Goal: Download file/media

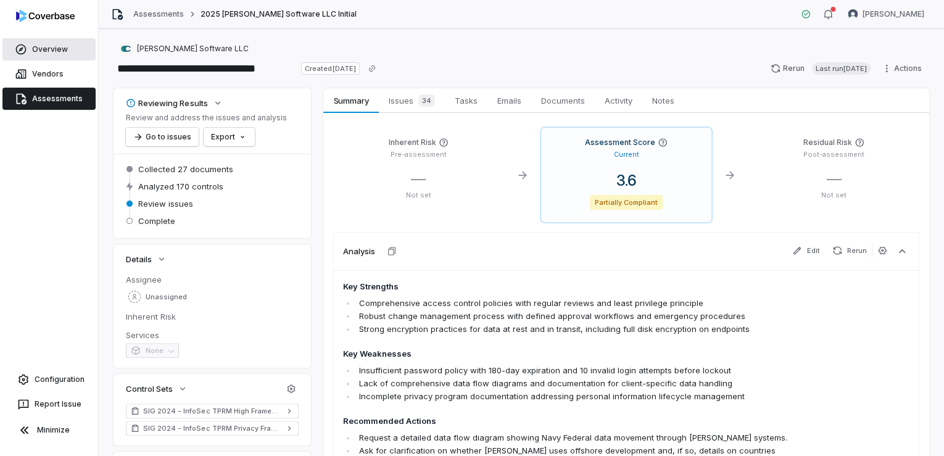
click at [52, 48] on link "Overview" at bounding box center [48, 49] width 93 height 22
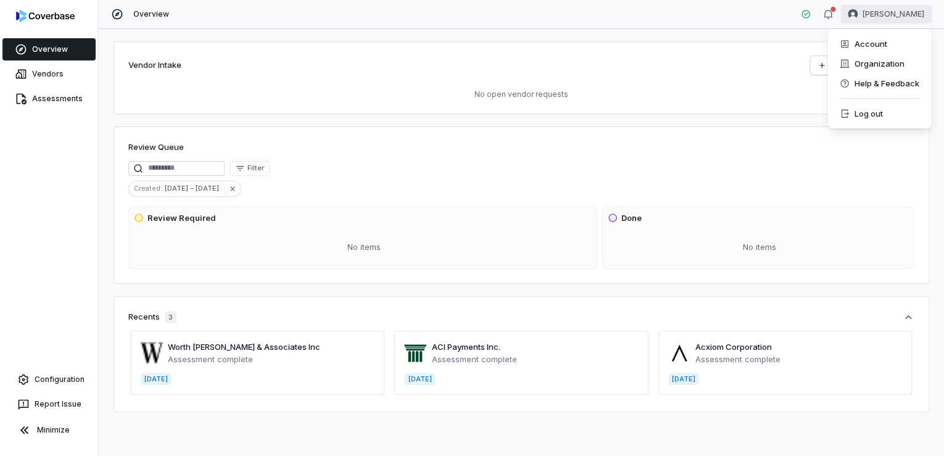
click at [895, 14] on html "Overview Vendors Assessments Configuration Report Issue Minimize Overview [PERS…" at bounding box center [472, 228] width 944 height 456
click at [873, 66] on div "Organization" at bounding box center [879, 64] width 94 height 20
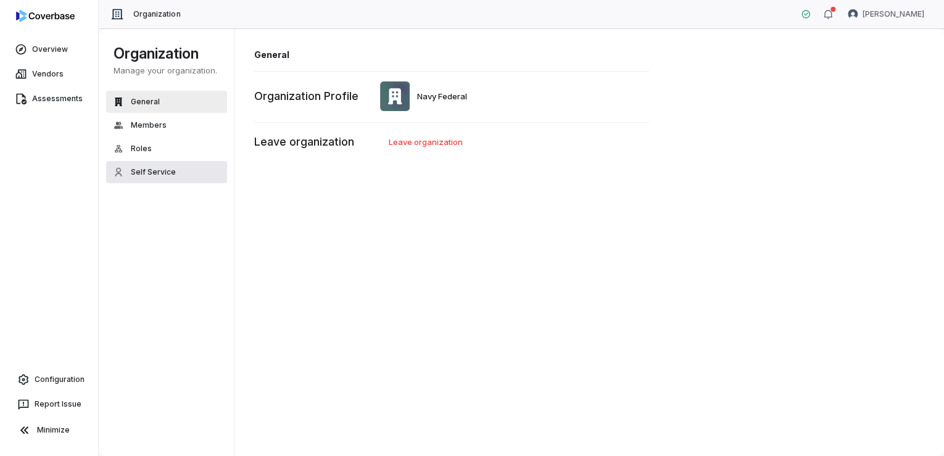
click at [152, 170] on span "Self Service" at bounding box center [153, 172] width 45 height 10
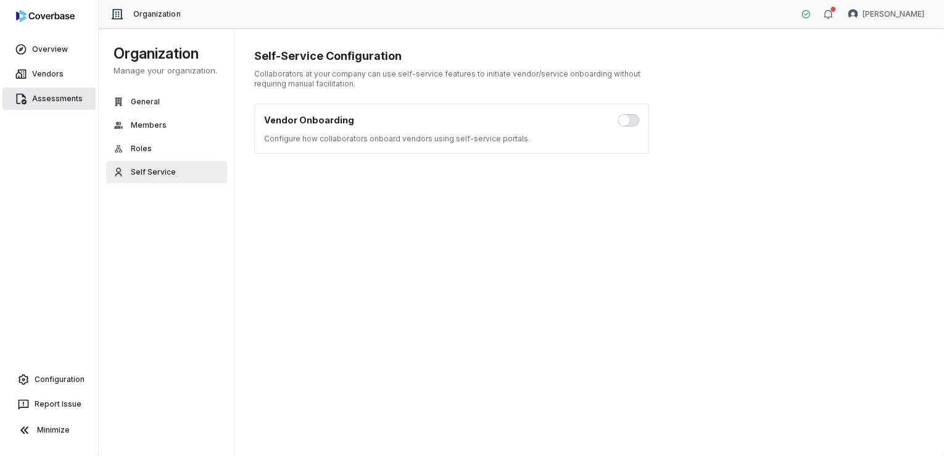
click at [62, 101] on link "Assessments" at bounding box center [48, 99] width 93 height 22
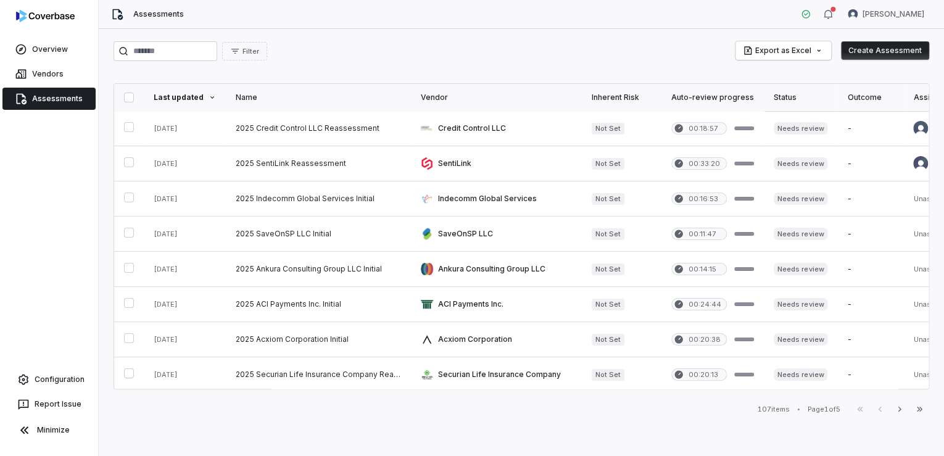
click at [210, 96] on icon at bounding box center [212, 97] width 4 height 2
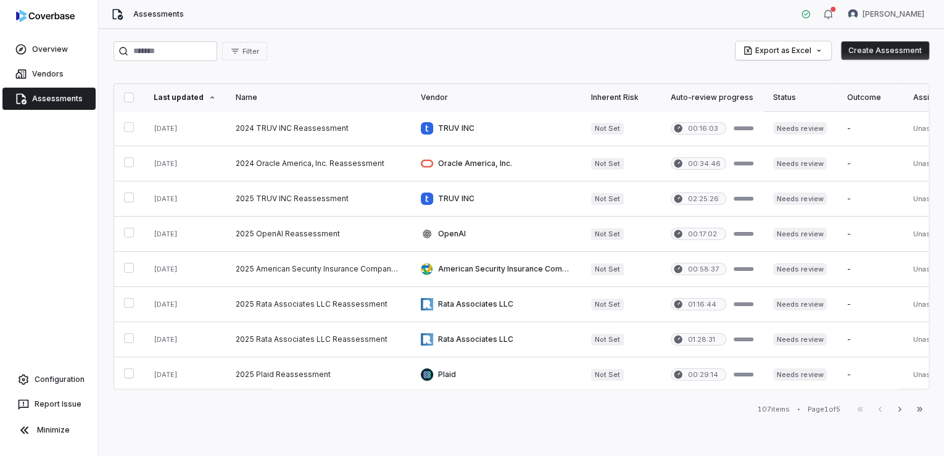
click at [210, 96] on icon at bounding box center [212, 97] width 7 height 7
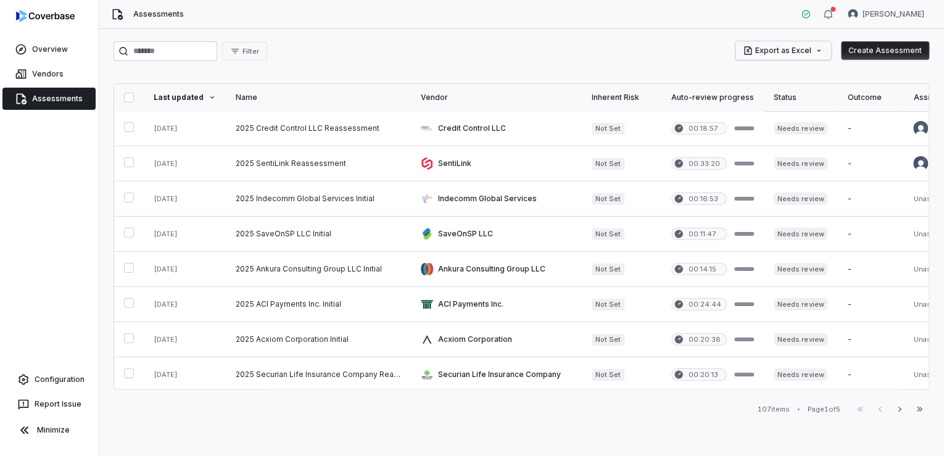
click at [790, 52] on html "Overview Vendors Assessments Configuration Report Issue Minimize Assessments [P…" at bounding box center [472, 228] width 944 height 456
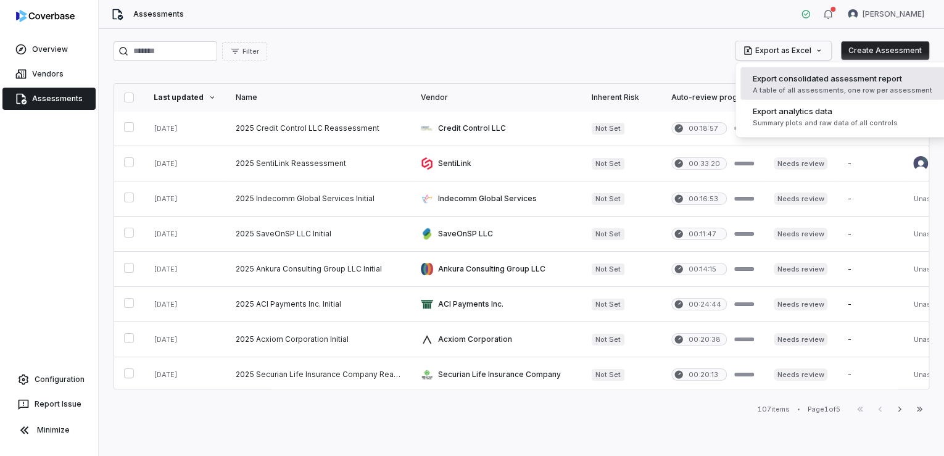
click at [804, 89] on div "A table of all assessments, one row per assessment" at bounding box center [843, 90] width 180 height 9
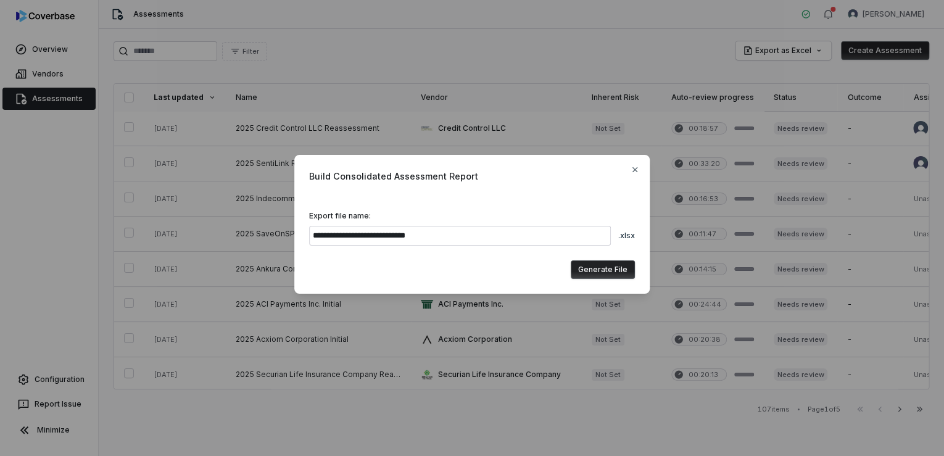
click at [602, 267] on button "Generate File" at bounding box center [603, 269] width 64 height 19
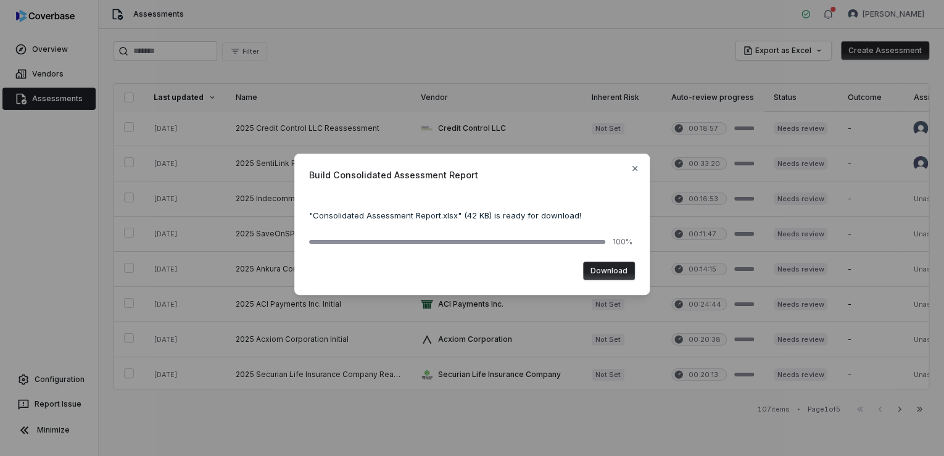
click at [624, 269] on button "Download" at bounding box center [609, 271] width 52 height 19
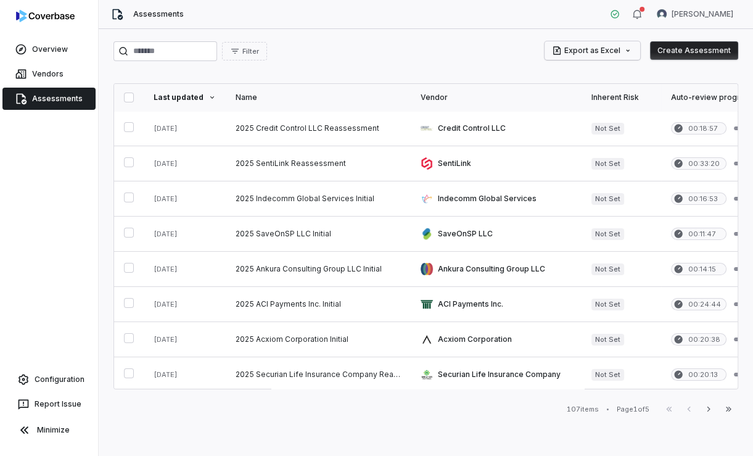
click at [633, 54] on html "Overview Vendors Assessments Configuration Report Issue Minimize Assessments [P…" at bounding box center [376, 228] width 753 height 456
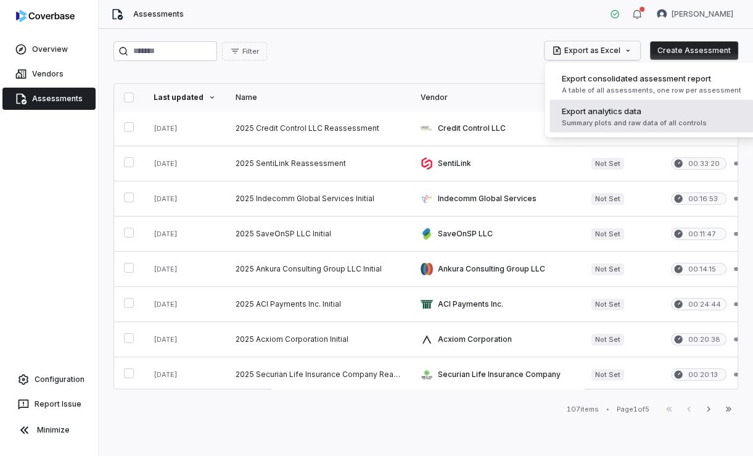
click at [618, 110] on span "Export analytics data" at bounding box center [602, 111] width 80 height 12
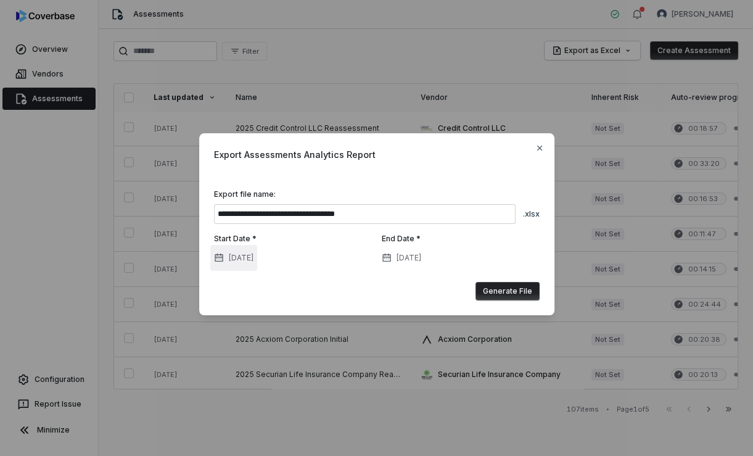
click at [257, 262] on button "[DATE]" at bounding box center [233, 258] width 47 height 26
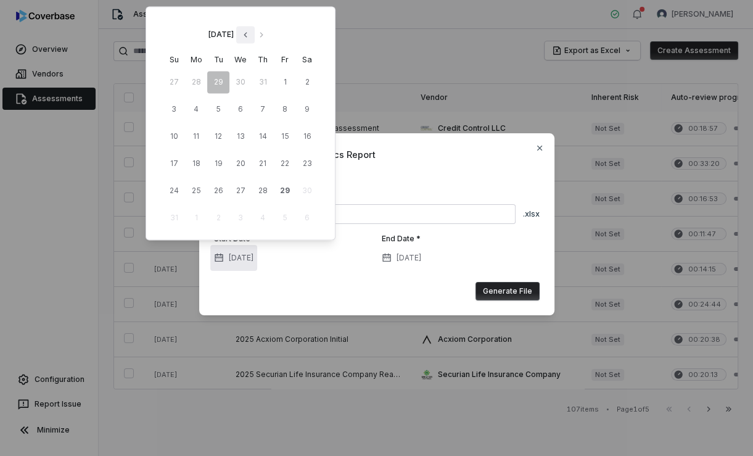
click at [250, 37] on icon "Go to previous month" at bounding box center [246, 35] width 10 height 10
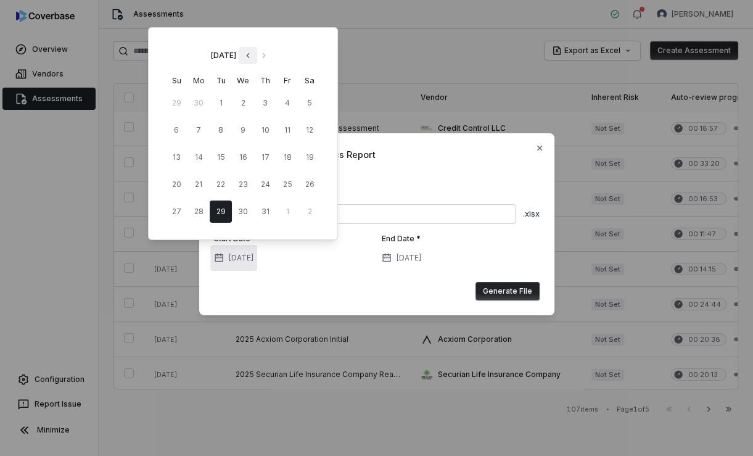
click at [252, 60] on icon "Go to previous month" at bounding box center [248, 56] width 10 height 10
click at [249, 59] on icon "Go to previous month" at bounding box center [248, 56] width 10 height 10
click at [220, 102] on button "1" at bounding box center [221, 103] width 22 height 22
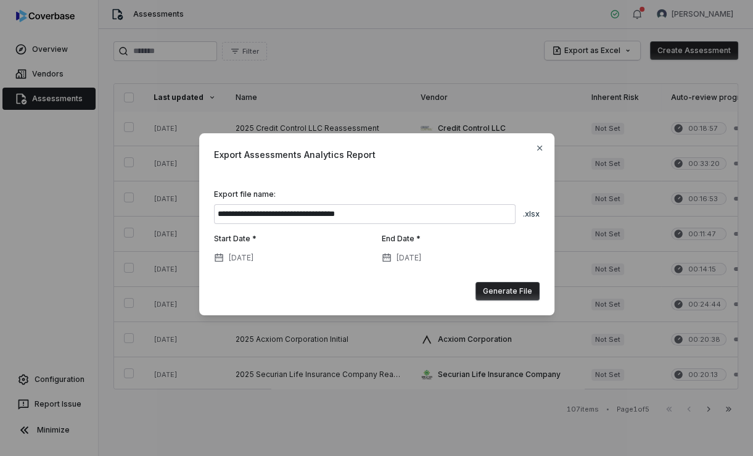
click at [516, 289] on button "Generate File" at bounding box center [508, 291] width 64 height 19
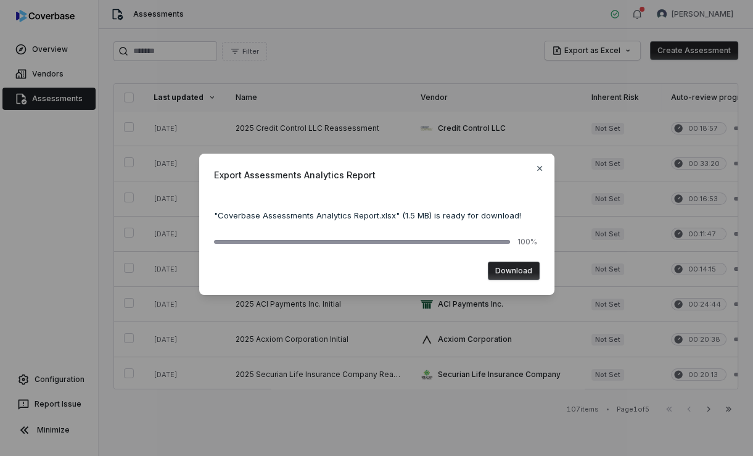
click at [516, 271] on button "Download" at bounding box center [514, 271] width 52 height 19
click at [517, 269] on button "Download" at bounding box center [514, 271] width 52 height 19
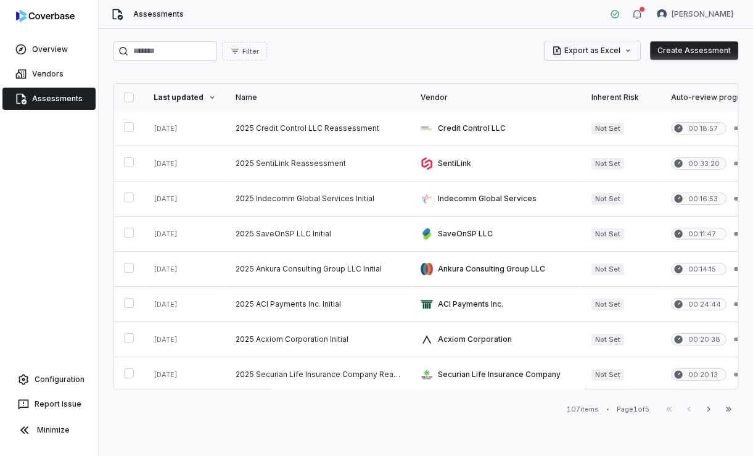
click at [626, 49] on html "Overview Vendors Assessments Configuration Report Issue Minimize Assessments [P…" at bounding box center [376, 228] width 753 height 456
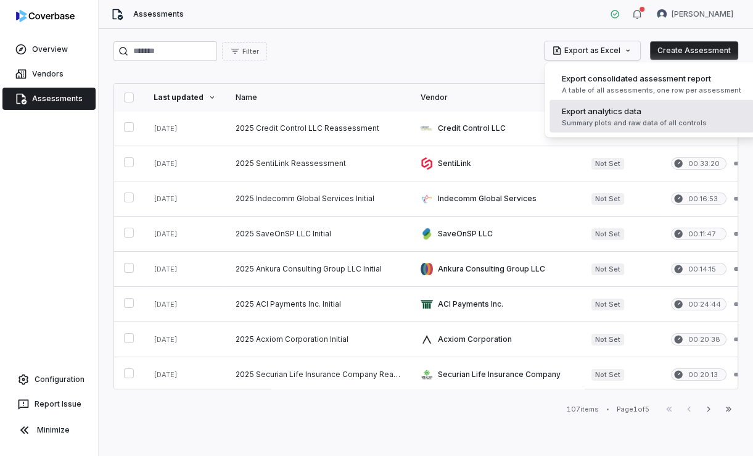
click at [612, 118] on div "Summary plots and raw data of all controls" at bounding box center [634, 122] width 145 height 9
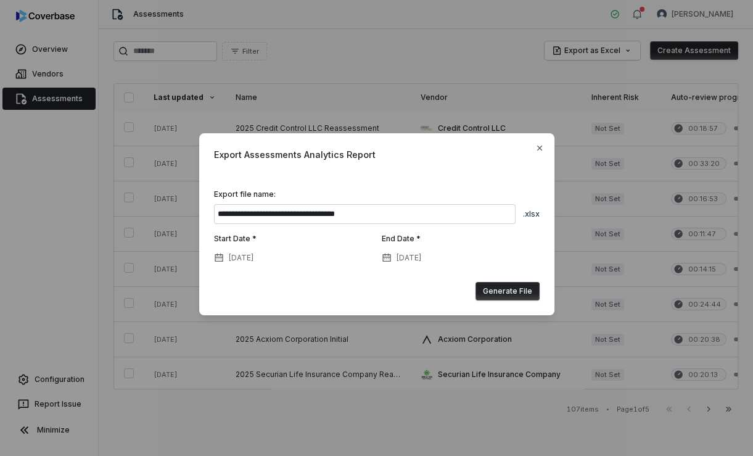
click at [257, 244] on div "Start Date * [DATE]" at bounding box center [293, 250] width 158 height 33
click at [245, 239] on label "Start Date *" at bounding box center [235, 239] width 43 height 10
click at [246, 257] on button "[DATE]" at bounding box center [233, 258] width 47 height 26
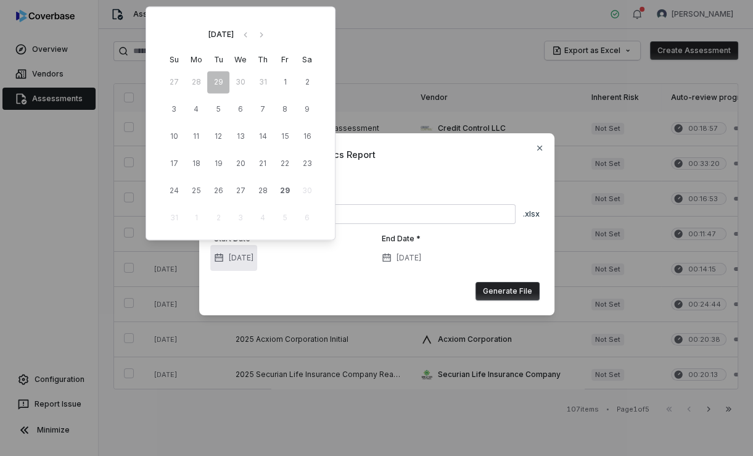
drag, startPoint x: 284, startPoint y: 21, endPoint x: 286, endPoint y: 30, distance: 9.6
click at [286, 30] on div "[DATE] Su Mo Tu We Th Fr Sa 27 28 29 30 31 1 2 3 4 5 6 7 8 9 10 11 12 13 14 15 …" at bounding box center [241, 123] width 190 height 234
click at [250, 38] on icon "Go to previous month" at bounding box center [246, 35] width 10 height 10
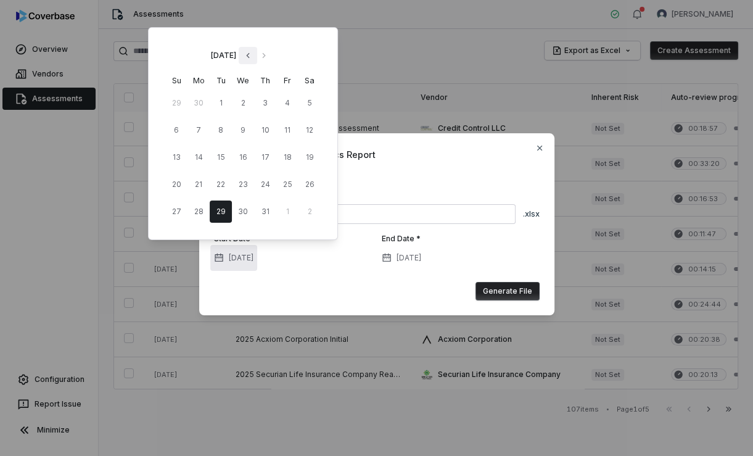
click at [254, 38] on div "[DATE] Su Mo Tu We Th Fr Sa 29 30 1 2 3 4 5 6 7 8 9 10 11 12 13 14 15 16 17 18 …" at bounding box center [243, 133] width 170 height 193
click at [253, 55] on icon "Go to previous month" at bounding box center [248, 56] width 10 height 10
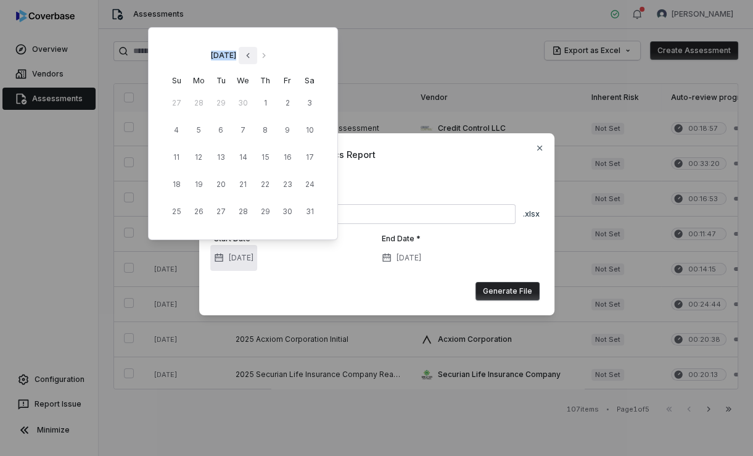
click at [253, 55] on icon "Go to previous month" at bounding box center [248, 56] width 10 height 10
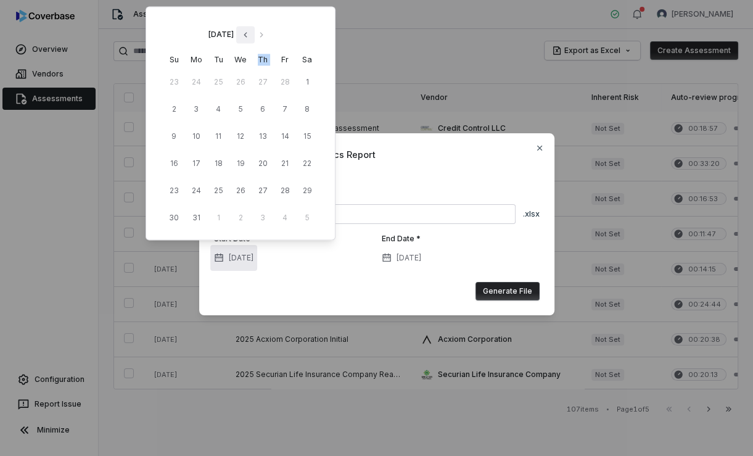
click at [254, 55] on th "Th" at bounding box center [263, 59] width 22 height 13
drag, startPoint x: 254, startPoint y: 55, endPoint x: 253, endPoint y: 35, distance: 20.4
click at [247, 35] on icon "Go to previous month" at bounding box center [245, 34] width 3 height 5
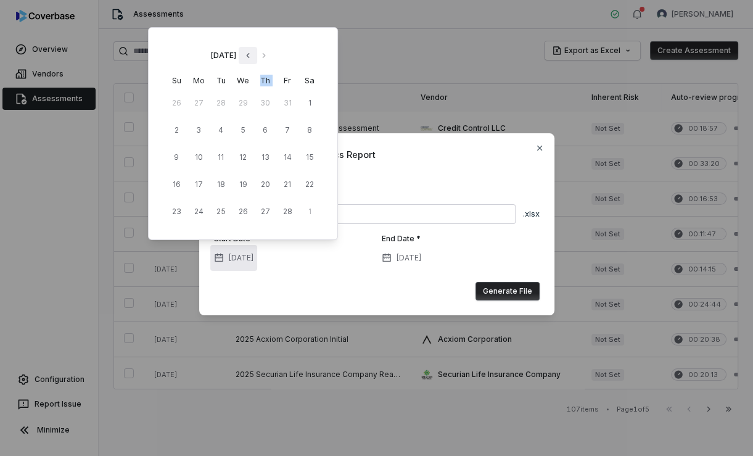
click at [253, 56] on icon "Go to previous month" at bounding box center [248, 56] width 10 height 10
click at [244, 103] on button "1" at bounding box center [243, 103] width 22 height 22
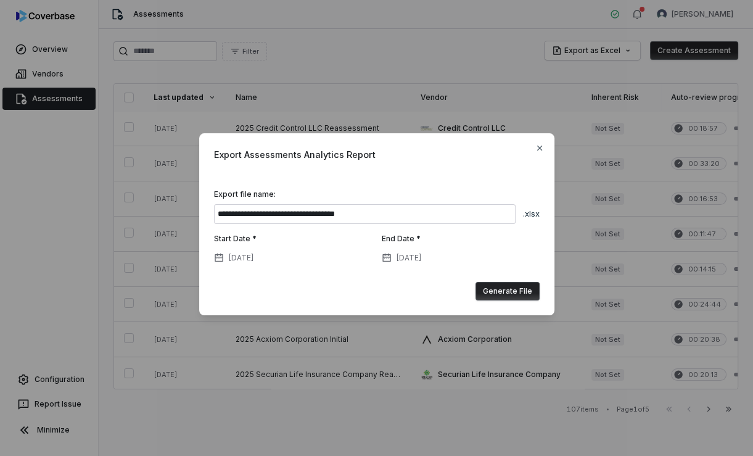
click at [513, 289] on button "Generate File" at bounding box center [508, 291] width 64 height 19
